Goal: Task Accomplishment & Management: Manage account settings

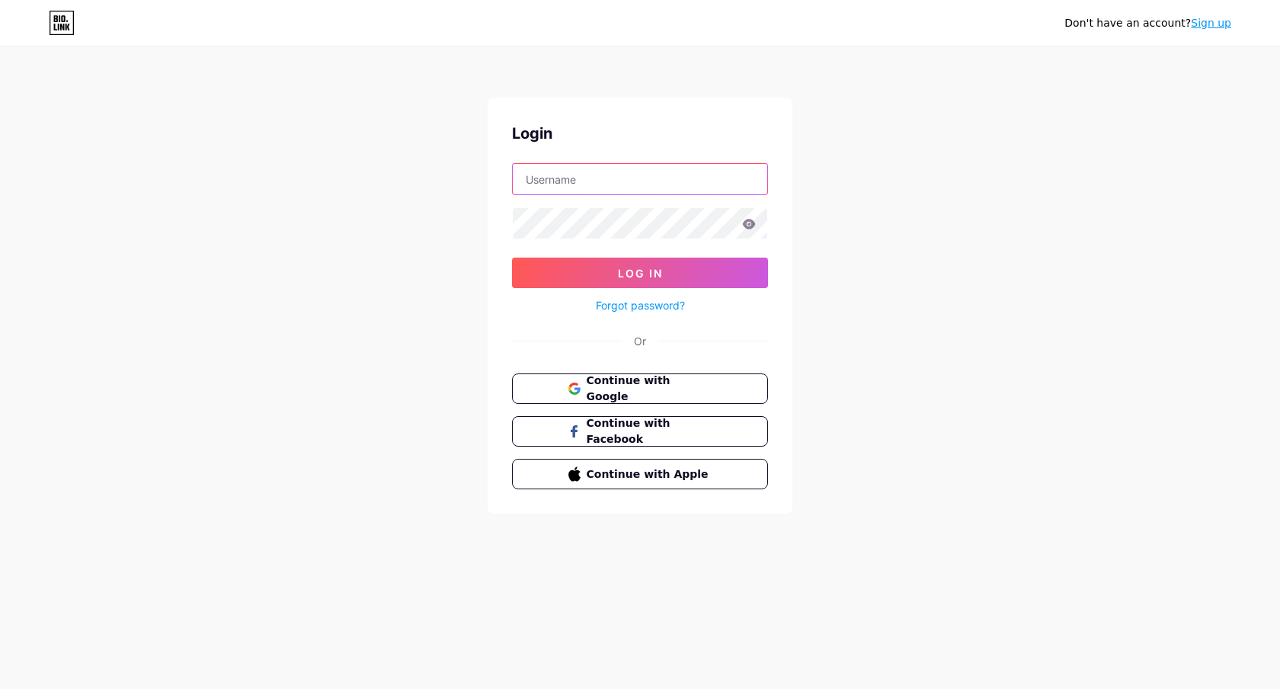
click at [535, 180] on input "text" at bounding box center [640, 179] width 254 height 30
paste input "[EMAIL_ADDRESS][DOMAIN_NAME]"
type input "[EMAIL_ADDRESS][DOMAIN_NAME]"
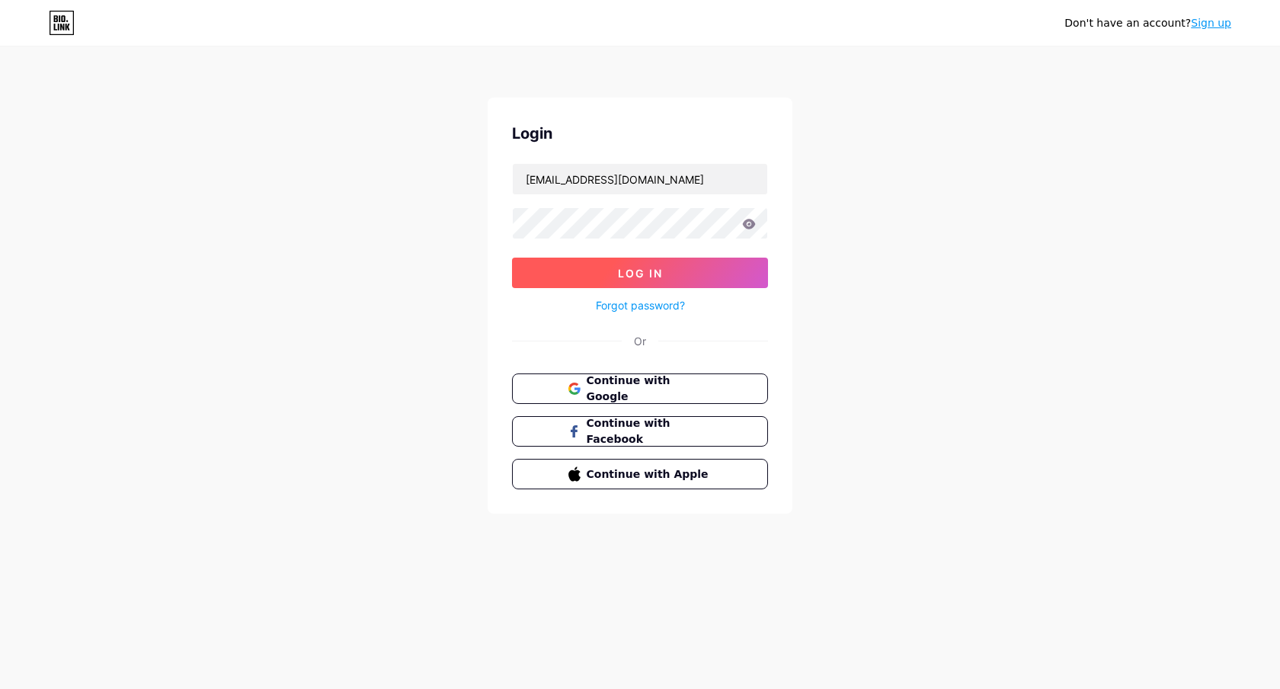
click at [634, 268] on span "Log In" at bounding box center [640, 273] width 45 height 13
click at [638, 270] on span "Log In" at bounding box center [640, 273] width 45 height 13
click at [651, 277] on span "Log In" at bounding box center [640, 273] width 45 height 13
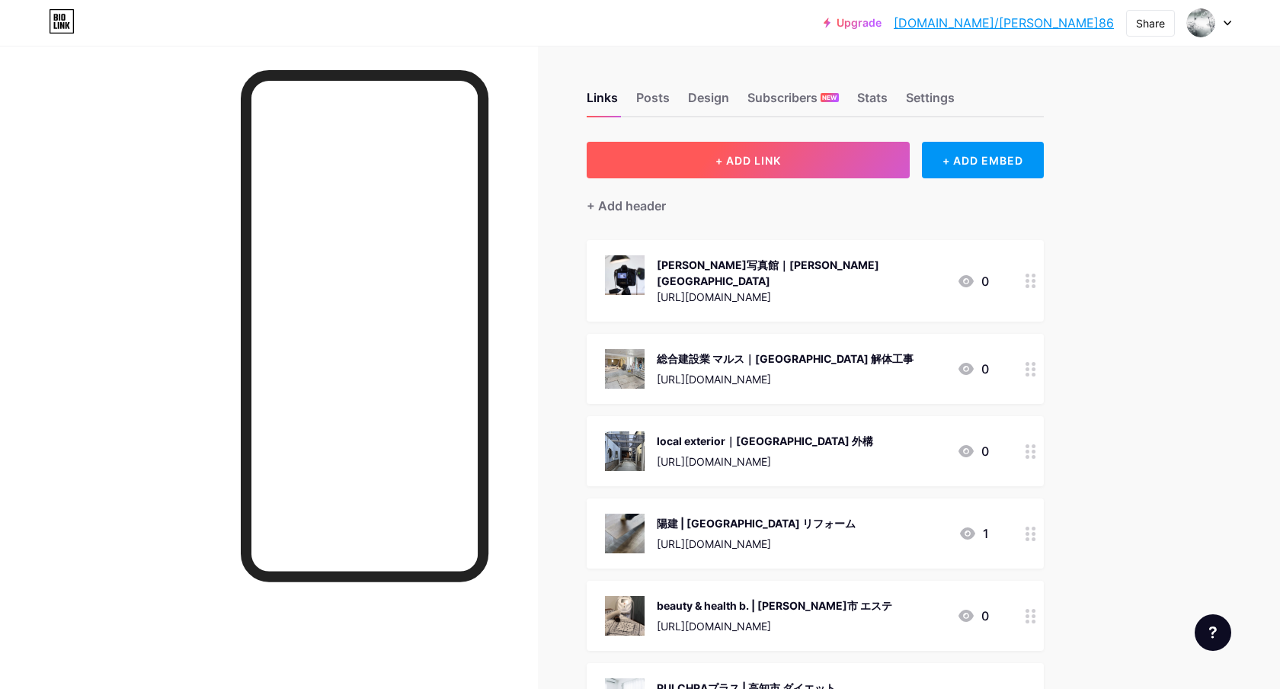
click at [731, 167] on button "+ ADD LINK" at bounding box center [749, 160] width 324 height 37
